Goal: Task Accomplishment & Management: Manage account settings

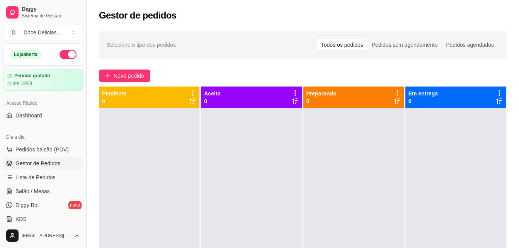
click at [84, 70] on button "Toggle Sidebar" at bounding box center [86, 124] width 6 height 248
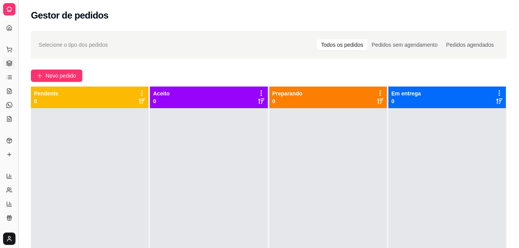
click at [20, 110] on button "Toggle Sidebar" at bounding box center [18, 124] width 6 height 248
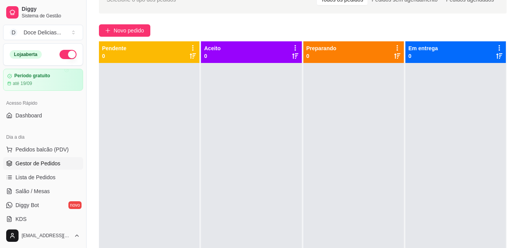
scroll to position [46, 0]
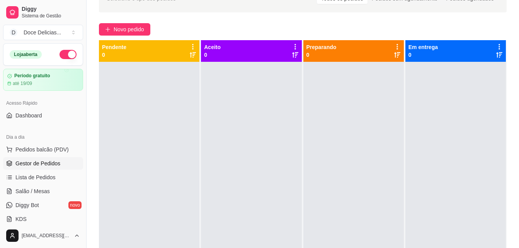
click at [63, 105] on div "Acesso Rápido" at bounding box center [43, 103] width 80 height 12
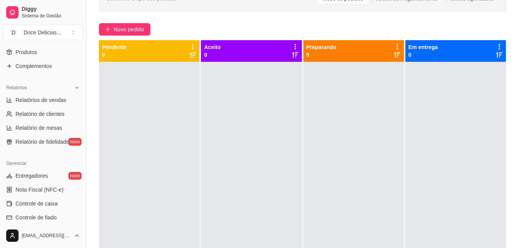
scroll to position [216, 0]
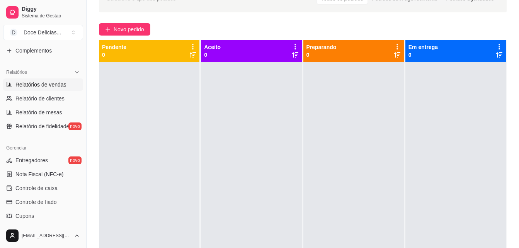
click at [58, 85] on span "Relatórios de vendas" at bounding box center [40, 85] width 51 height 8
select select "ALL"
select select "0"
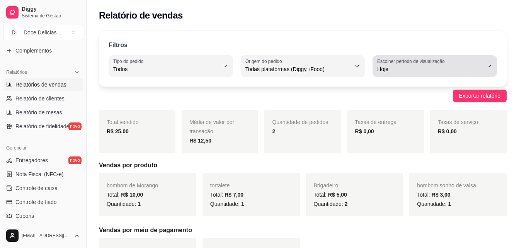
click at [488, 66] on icon "button" at bounding box center [489, 66] width 6 height 6
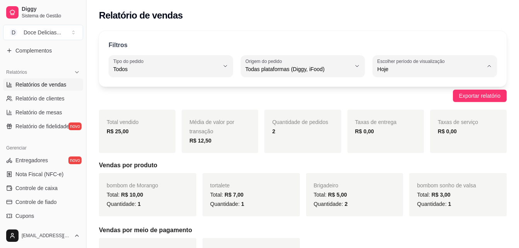
click at [443, 125] on span "15 dias" at bounding box center [431, 125] width 100 height 7
type input "15"
select select "15"
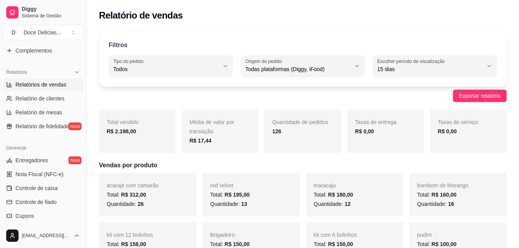
click at [336, 3] on div "Relatório de vendas" at bounding box center [302, 13] width 432 height 26
click at [294, 17] on div "Relatório de vendas" at bounding box center [302, 15] width 407 height 12
click at [276, 37] on div "Filtros ALL Tipo do pedido Todos Entrega Retirada Mesa Consumo local Tipo do pe…" at bounding box center [302, 59] width 407 height 56
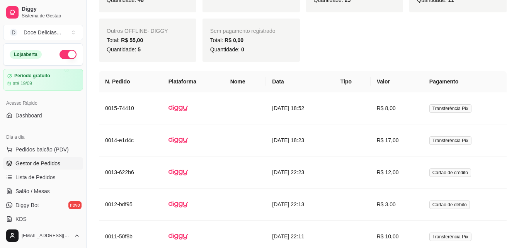
click at [51, 167] on span "Gestor de Pedidos" at bounding box center [37, 163] width 45 height 8
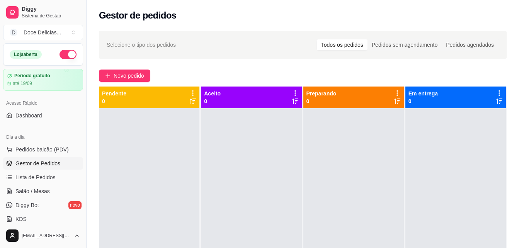
click at [238, 14] on div "Gestor de pedidos" at bounding box center [302, 15] width 407 height 12
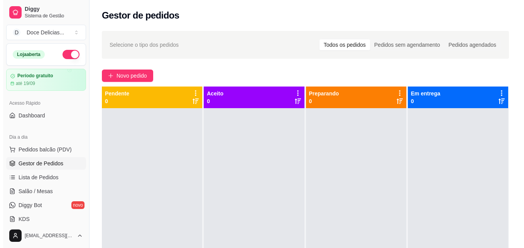
scroll to position [15, 0]
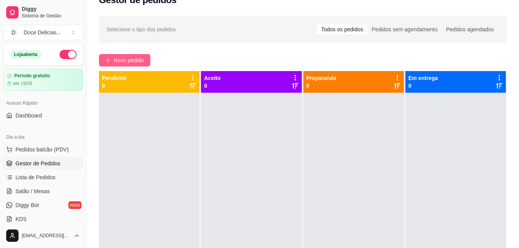
click at [119, 55] on button "Novo pedido" at bounding box center [124, 60] width 51 height 12
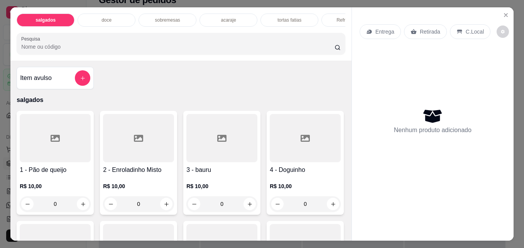
click at [122, 63] on div "Item avulso salgados 1 - Pão de queijo R$ 10,00 0 2 - Enroladinho Misto R$ 10,0…" at bounding box center [180, 151] width 341 height 180
click at [107, 17] on p "doce" at bounding box center [107, 20] width 10 height 6
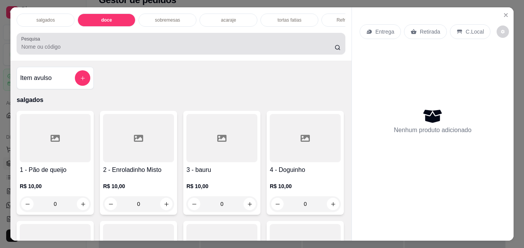
scroll to position [20, 0]
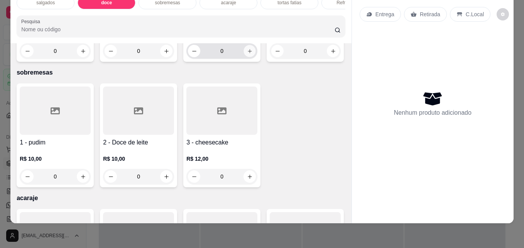
click at [244, 57] on button "increase-product-quantity" at bounding box center [250, 51] width 12 height 12
type input "1"
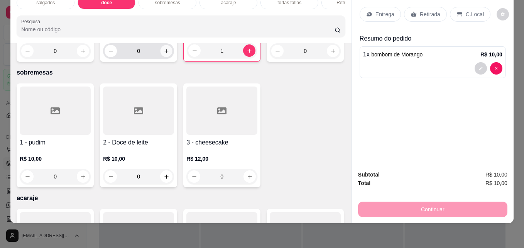
click at [164, 53] on icon "increase-product-quantity" at bounding box center [166, 51] width 4 height 4
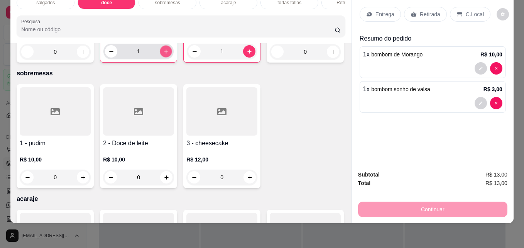
click at [163, 54] on icon "increase-product-quantity" at bounding box center [166, 52] width 6 height 6
type input "2"
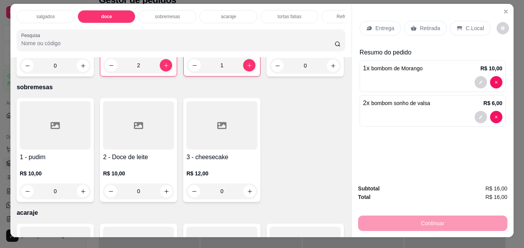
scroll to position [0, 0]
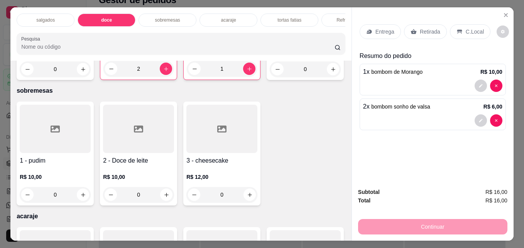
click at [173, 17] on p "sobremesas" at bounding box center [167, 20] width 25 height 6
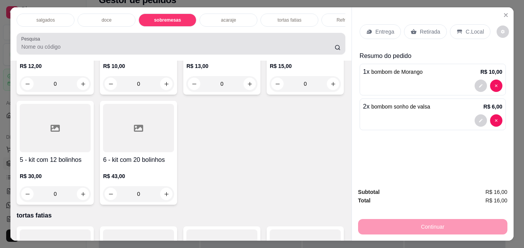
scroll to position [20, 0]
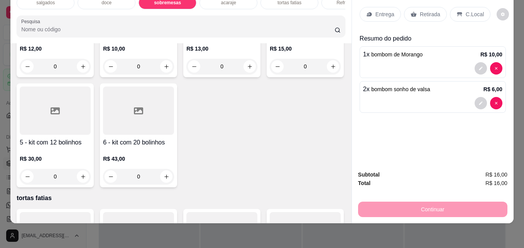
type input "1"
click at [428, 10] on p "Retirada" at bounding box center [430, 14] width 20 height 8
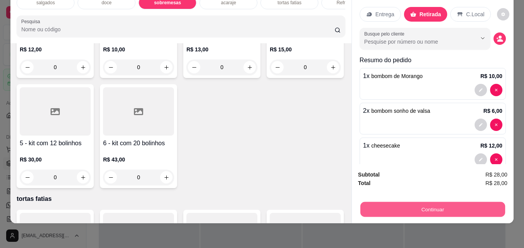
click at [404, 202] on button "Continuar" at bounding box center [433, 209] width 145 height 15
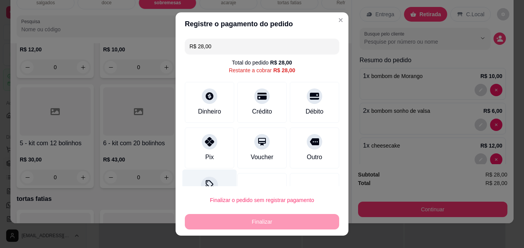
click at [217, 173] on div "Desconto" at bounding box center [210, 191] width 54 height 45
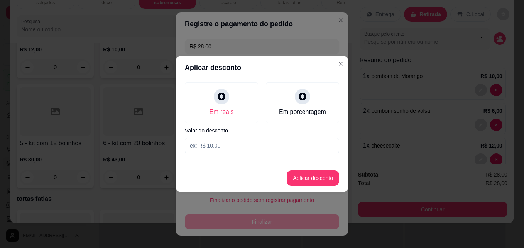
click at [246, 146] on input at bounding box center [262, 145] width 154 height 15
click at [280, 145] on input "3,00" at bounding box center [262, 145] width 154 height 15
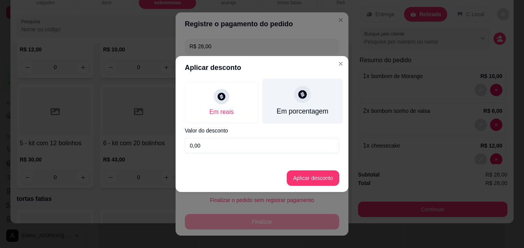
type input "0,00"
click at [305, 90] on icon at bounding box center [303, 94] width 10 height 10
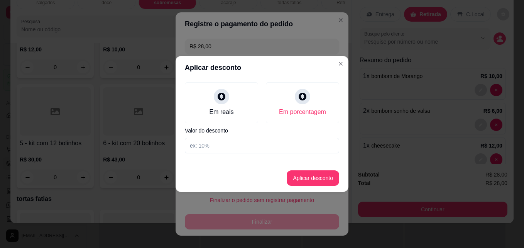
click at [240, 147] on input at bounding box center [262, 145] width 154 height 15
type input "10"
click at [306, 176] on button "Aplicar desconto" at bounding box center [313, 178] width 51 height 15
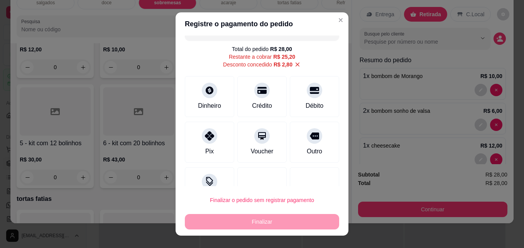
scroll to position [0, 0]
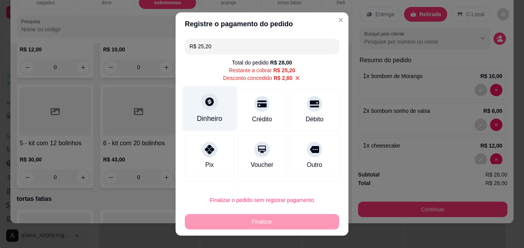
click at [201, 119] on div "Dinheiro" at bounding box center [209, 119] width 25 height 10
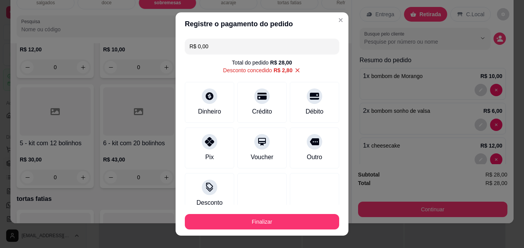
click at [296, 70] on icon at bounding box center [298, 70] width 4 height 4
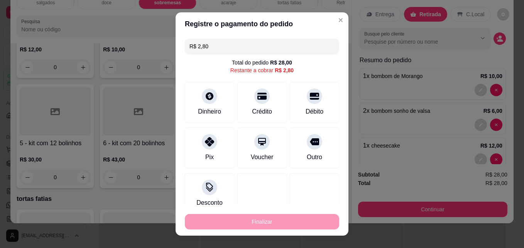
click at [222, 46] on input "R$ 2,80" at bounding box center [262, 46] width 145 height 15
type input "R$ 3,00"
click at [205, 182] on icon at bounding box center [210, 185] width 10 height 10
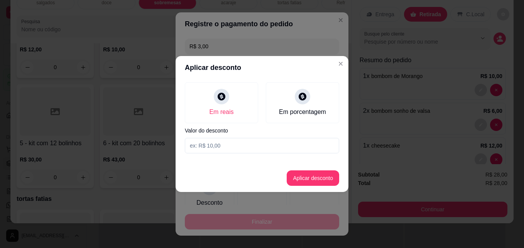
click at [226, 146] on input at bounding box center [262, 145] width 154 height 15
type input "3,00"
click at [293, 175] on button "Aplicar desconto" at bounding box center [313, 178] width 51 height 15
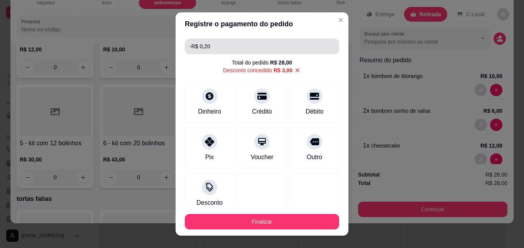
click at [224, 44] on input "-R$ 0,20" at bounding box center [262, 46] width 145 height 15
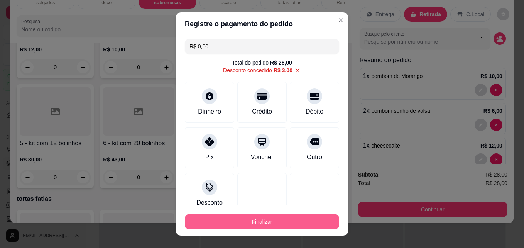
type input "R$ 0,00"
click at [241, 224] on button "Finalizar" at bounding box center [262, 221] width 150 height 15
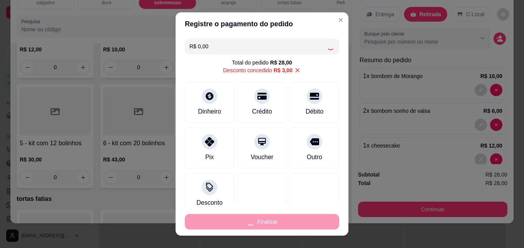
type input "0"
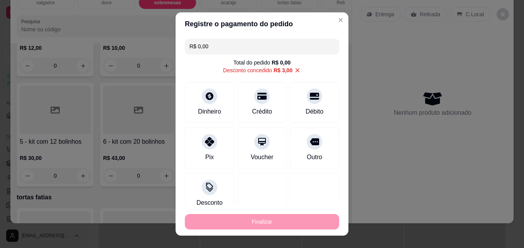
type input "-R$ 28,20"
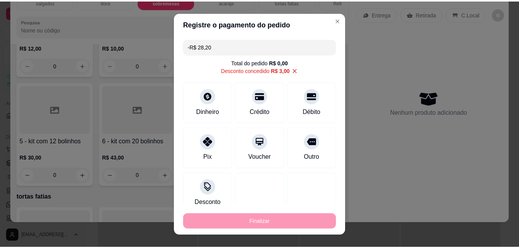
scroll to position [744, 0]
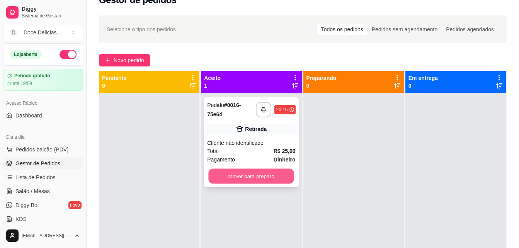
click at [262, 171] on button "Mover para preparo" at bounding box center [250, 176] width 85 height 15
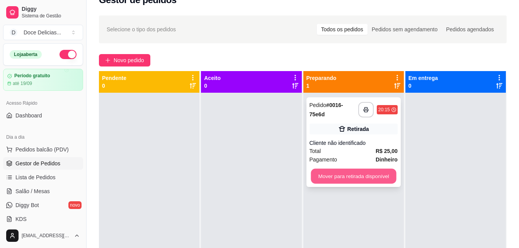
click at [326, 169] on button "Mover para retirada disponível" at bounding box center [352, 176] width 85 height 15
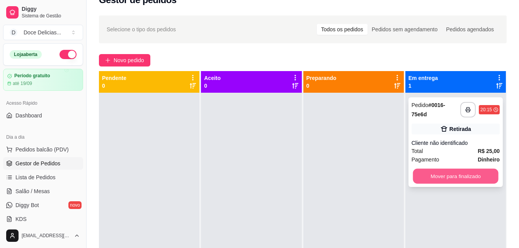
click at [429, 173] on button "Mover para finalizado" at bounding box center [454, 176] width 85 height 15
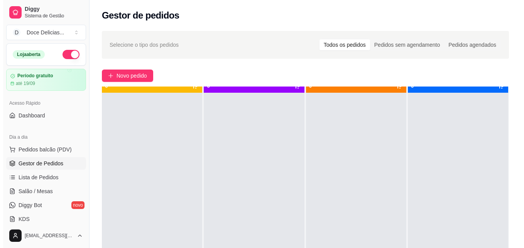
scroll to position [22, 0]
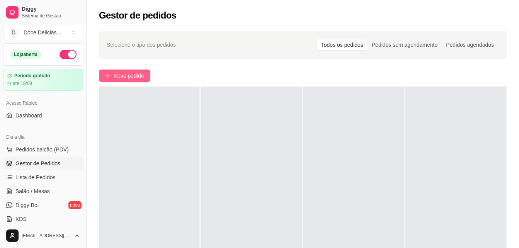
click at [128, 71] on button "Novo pedido" at bounding box center [124, 75] width 51 height 12
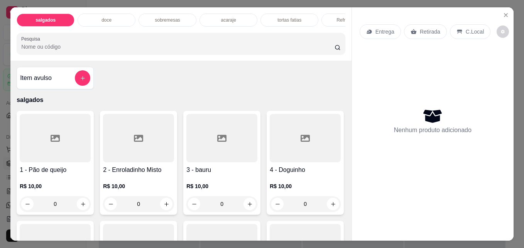
click at [47, 17] on p "salgados" at bounding box center [46, 20] width 20 height 6
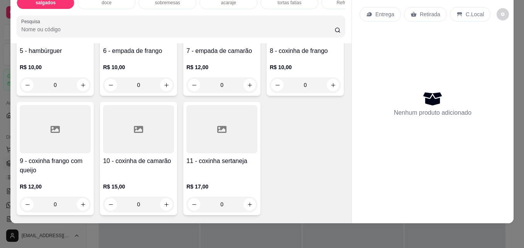
scroll to position [239, 0]
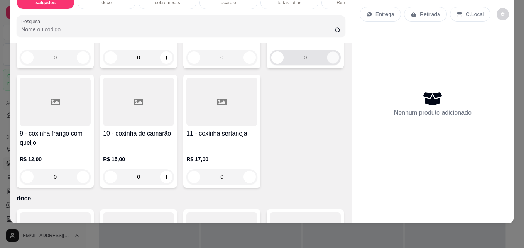
click at [327, 64] on button "increase-product-quantity" at bounding box center [333, 58] width 12 height 12
type input "1"
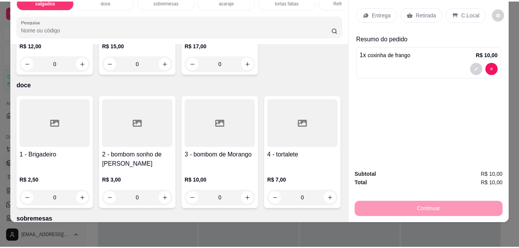
scroll to position [365, 0]
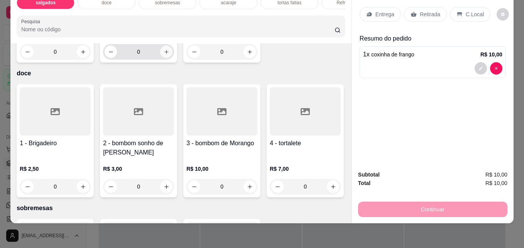
click at [164, 55] on icon "increase-product-quantity" at bounding box center [167, 52] width 6 height 6
type input "1"
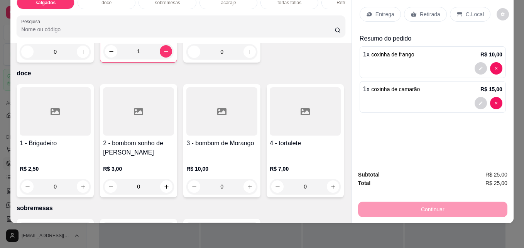
click at [432, 10] on p "Retirada" at bounding box center [430, 14] width 20 height 8
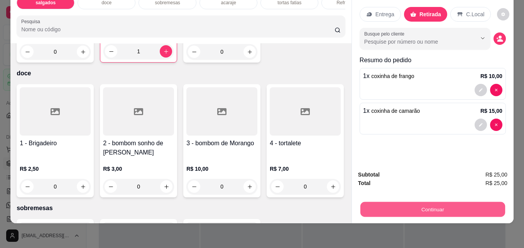
click at [391, 203] on button "Continuar" at bounding box center [433, 209] width 145 height 15
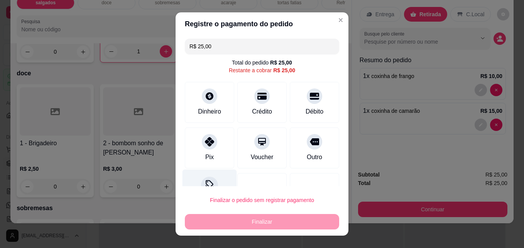
click at [212, 180] on div "Desconto" at bounding box center [210, 191] width 54 height 45
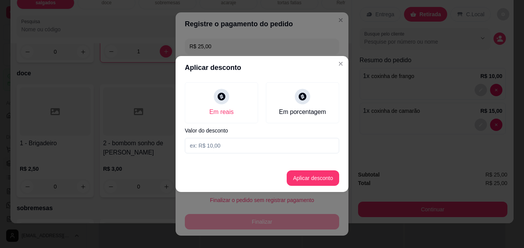
click at [218, 146] on input at bounding box center [262, 145] width 154 height 15
type input "3,00"
click at [325, 176] on button "Aplicar desconto" at bounding box center [313, 178] width 51 height 15
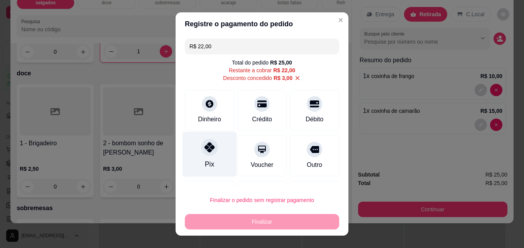
click at [195, 160] on div "Pix" at bounding box center [210, 154] width 54 height 45
type input "R$ 0,00"
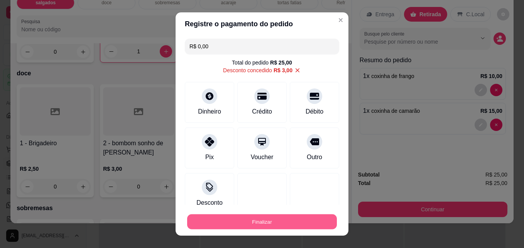
click at [267, 223] on button "Finalizar" at bounding box center [262, 221] width 150 height 15
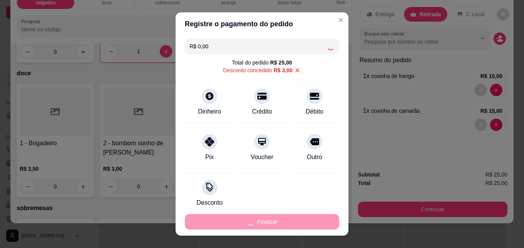
type input "0"
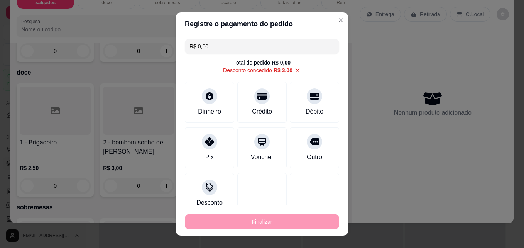
type input "-R$ 25,00"
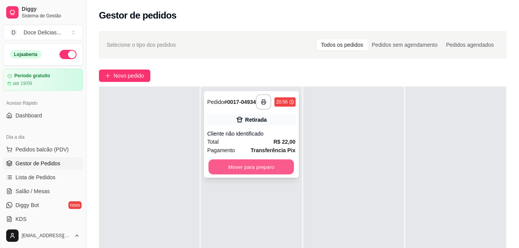
click at [275, 175] on button "Mover para preparo" at bounding box center [250, 166] width 85 height 15
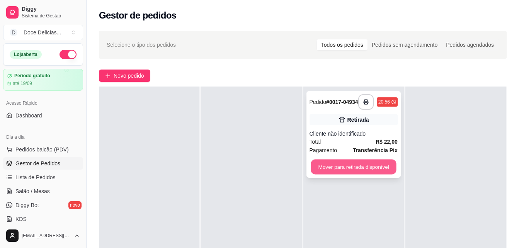
click at [344, 173] on button "Mover para retirada disponível" at bounding box center [352, 166] width 85 height 15
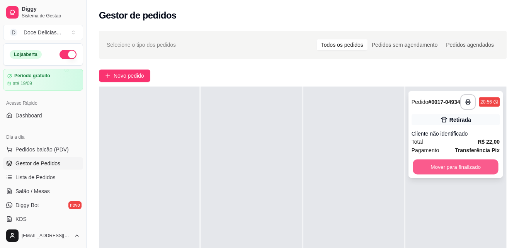
click at [451, 170] on button "Mover para finalizado" at bounding box center [454, 166] width 85 height 15
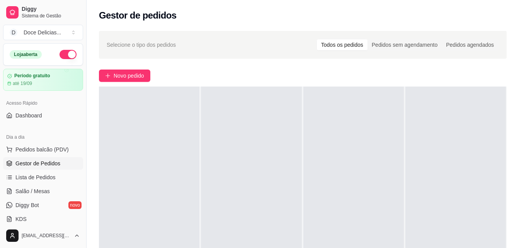
click at [32, 167] on link "Gestor de Pedidos" at bounding box center [43, 163] width 80 height 12
click at [36, 175] on span "Lista de Pedidos" at bounding box center [35, 177] width 40 height 8
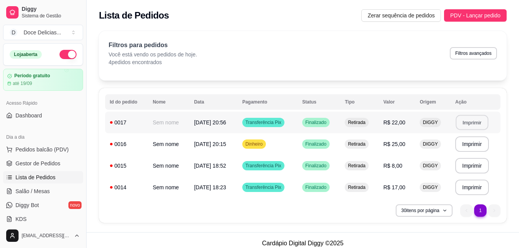
click at [477, 120] on button "Imprimir" at bounding box center [471, 122] width 32 height 15
